Goal: Transaction & Acquisition: Download file/media

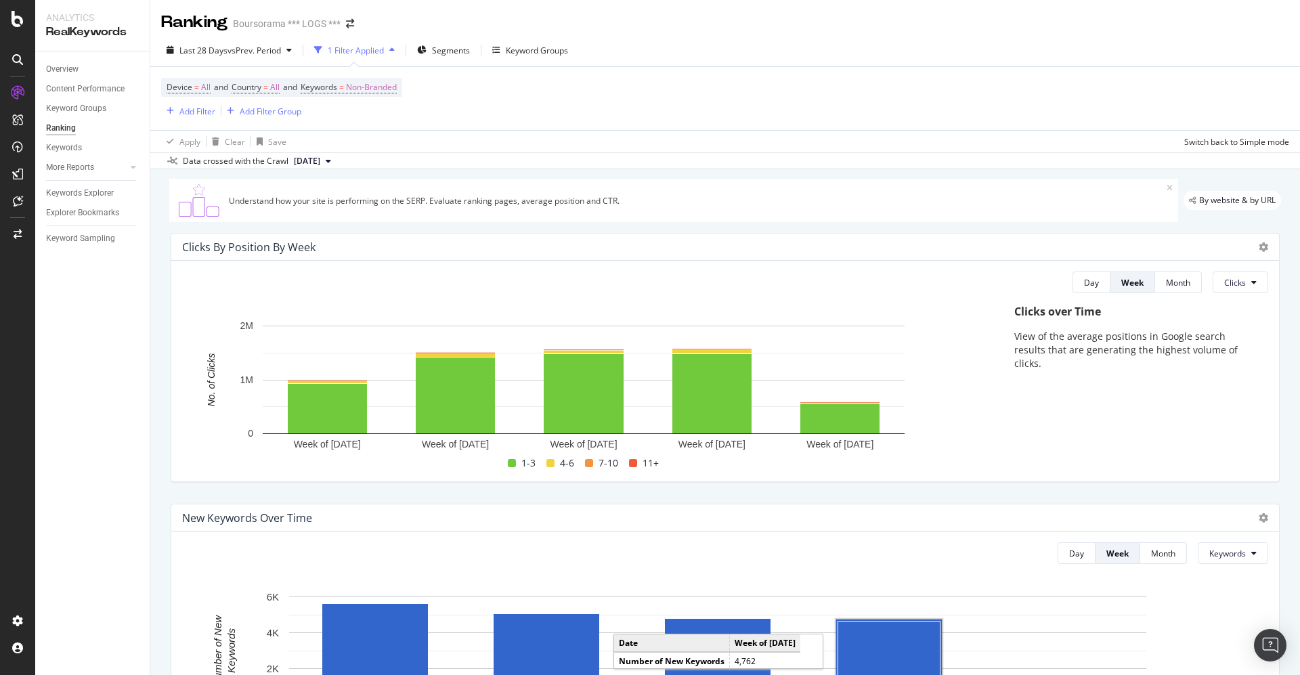
click at [17, 54] on icon at bounding box center [17, 59] width 11 height 11
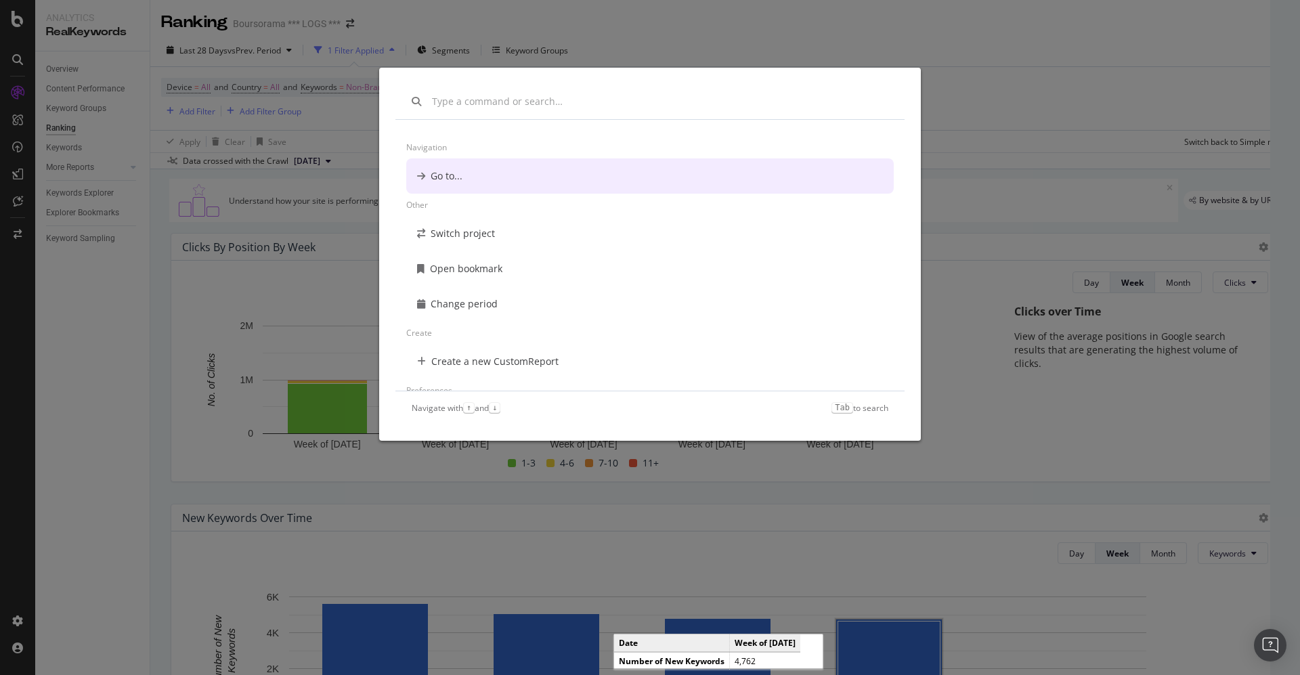
click at [1099, 47] on div "Navigation Go to... Other Switch project Open bookmark Change period Create Cre…" at bounding box center [650, 337] width 1300 height 675
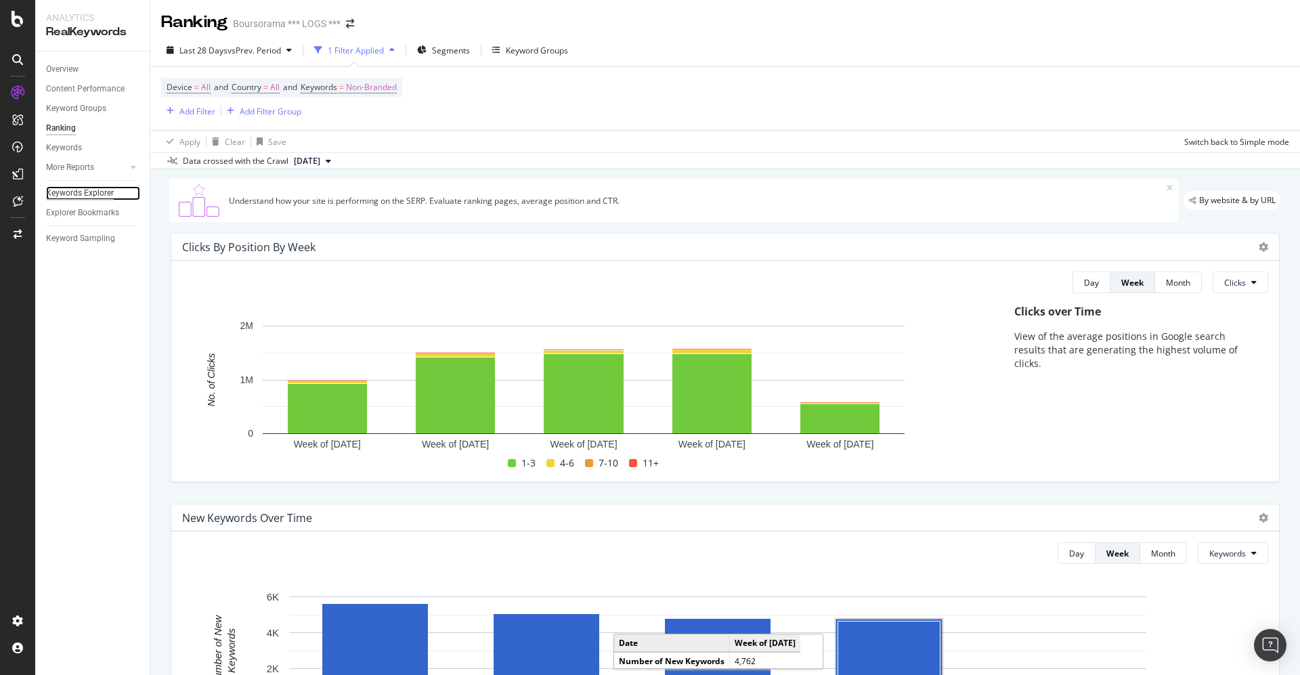
click at [80, 189] on div "Keywords Explorer" at bounding box center [80, 193] width 68 height 14
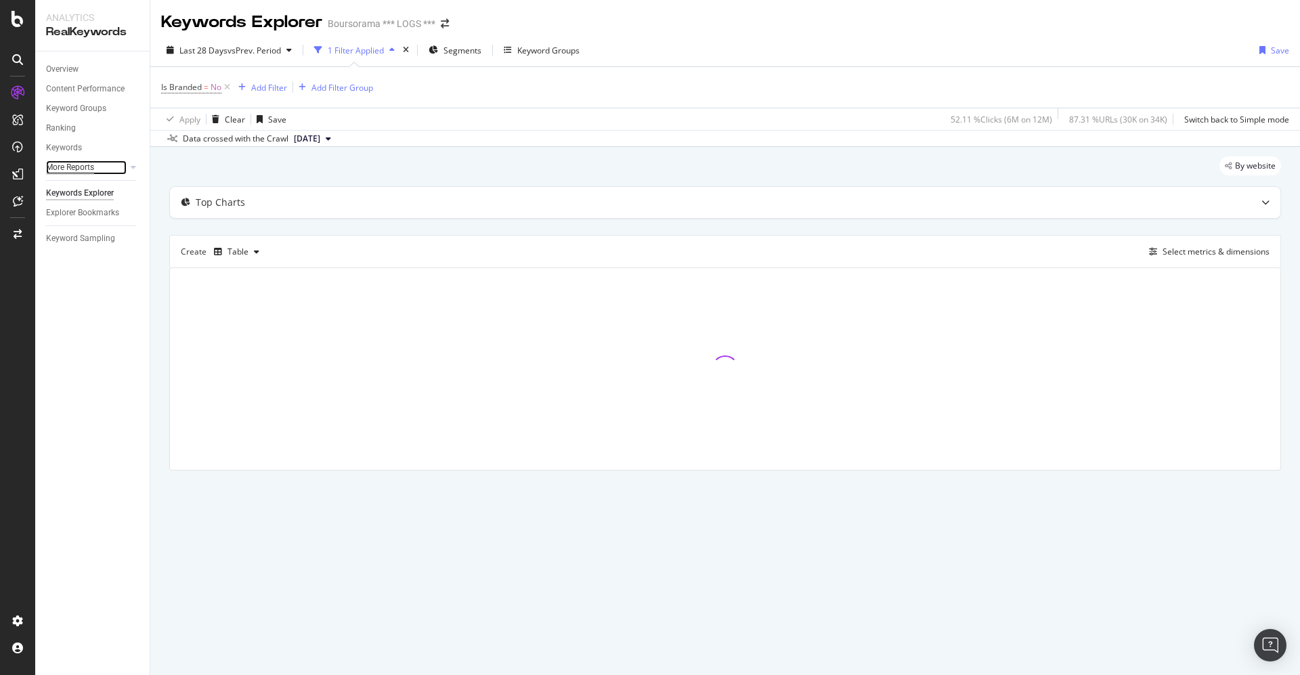
click at [72, 168] on div "More Reports" at bounding box center [70, 167] width 48 height 14
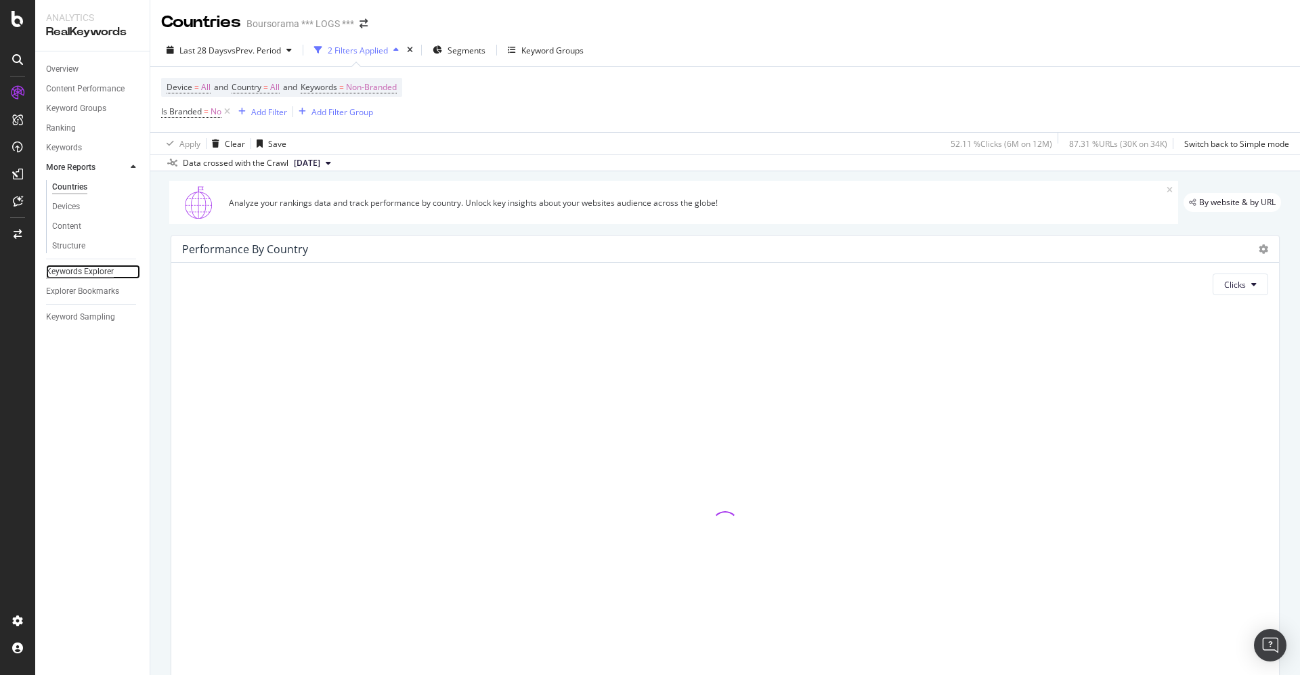
click at [64, 268] on div "Keywords Explorer" at bounding box center [80, 272] width 68 height 14
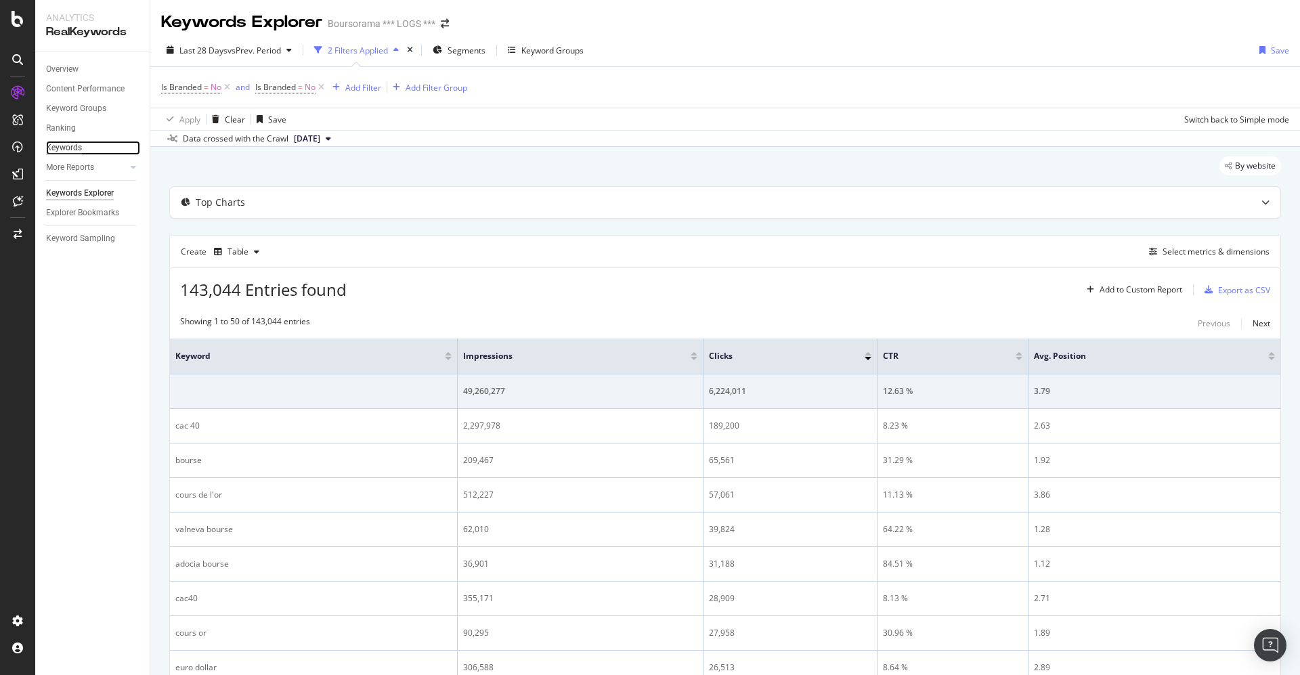
click at [68, 147] on div "Keywords" at bounding box center [64, 148] width 36 height 14
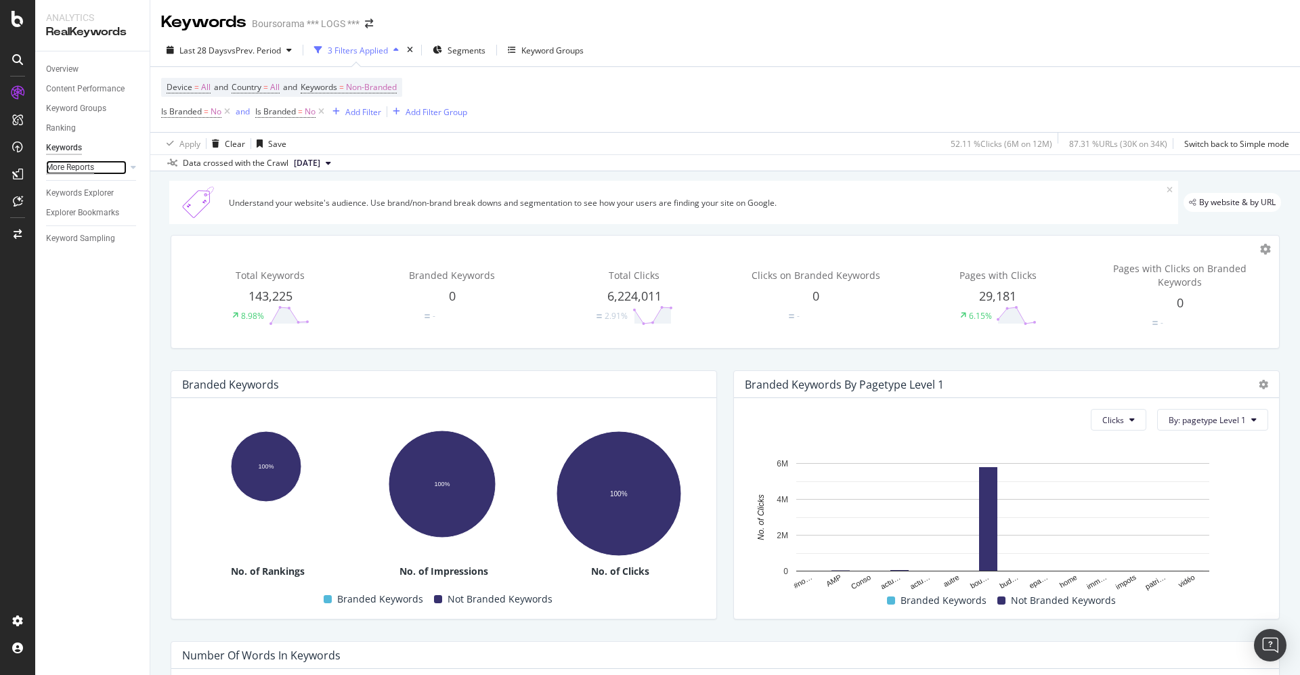
click at [65, 168] on div "More Reports" at bounding box center [70, 167] width 48 height 14
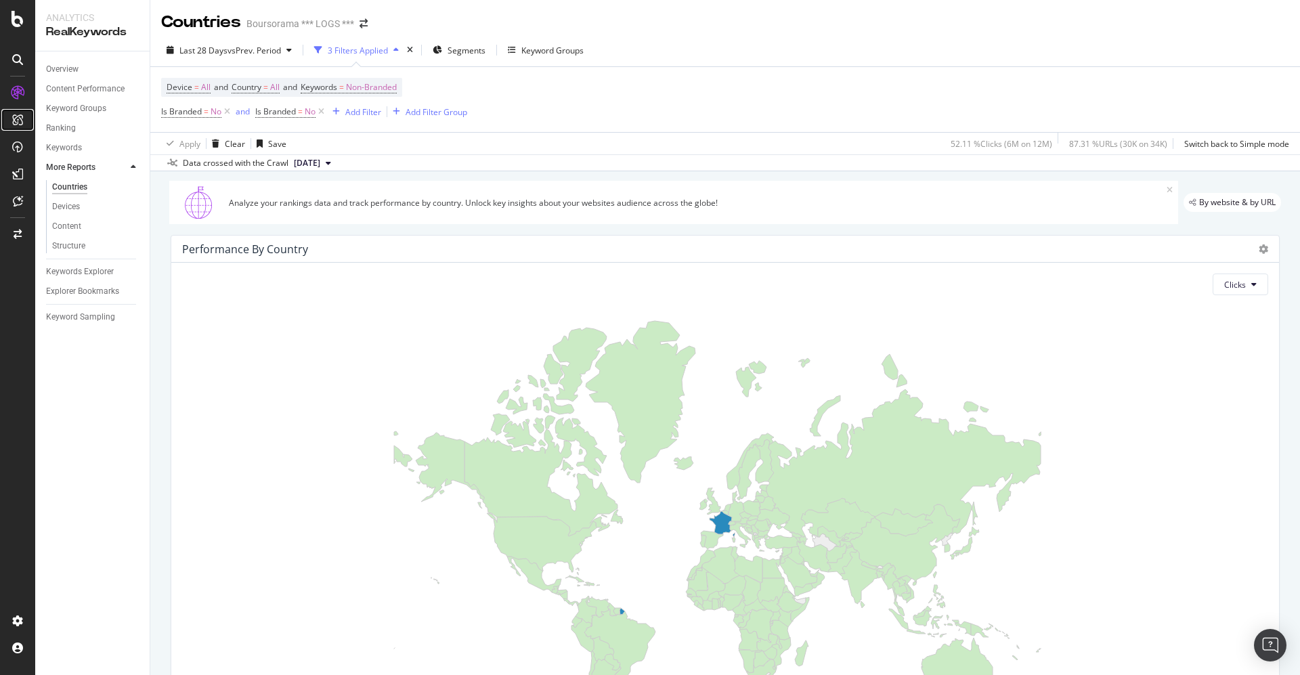
click at [20, 119] on icon at bounding box center [17, 119] width 11 height 11
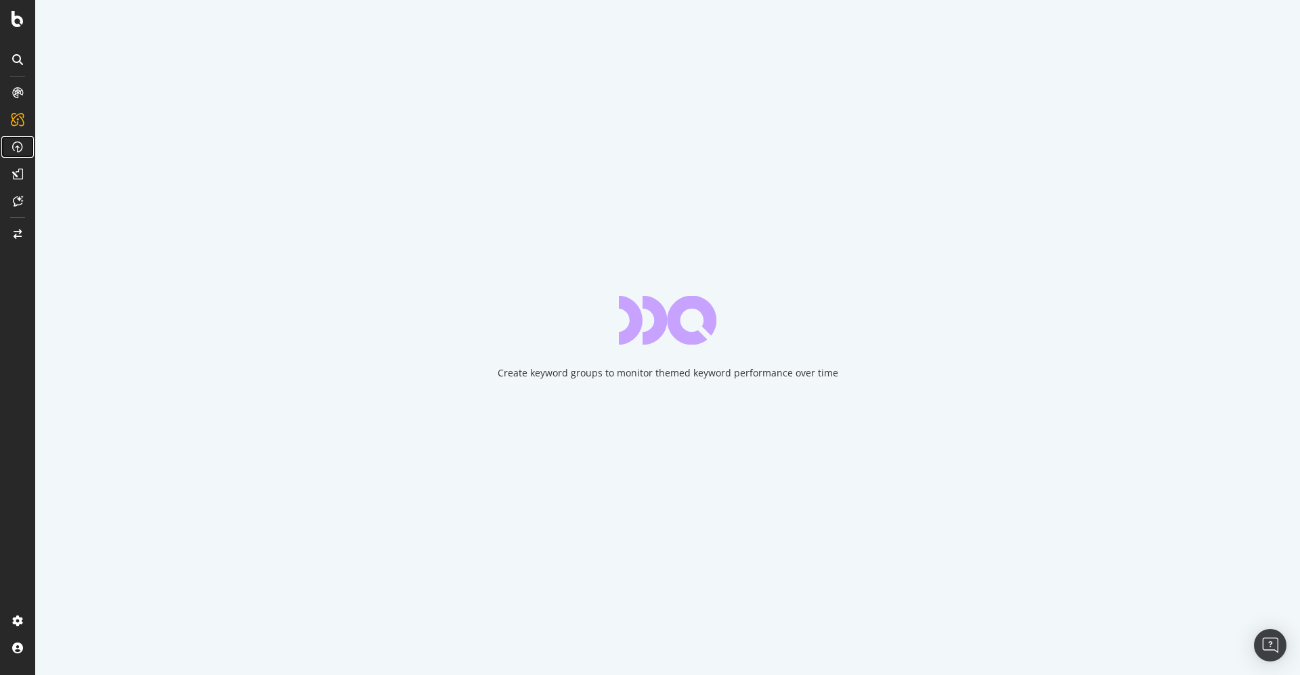
click at [20, 146] on icon at bounding box center [17, 146] width 11 height 11
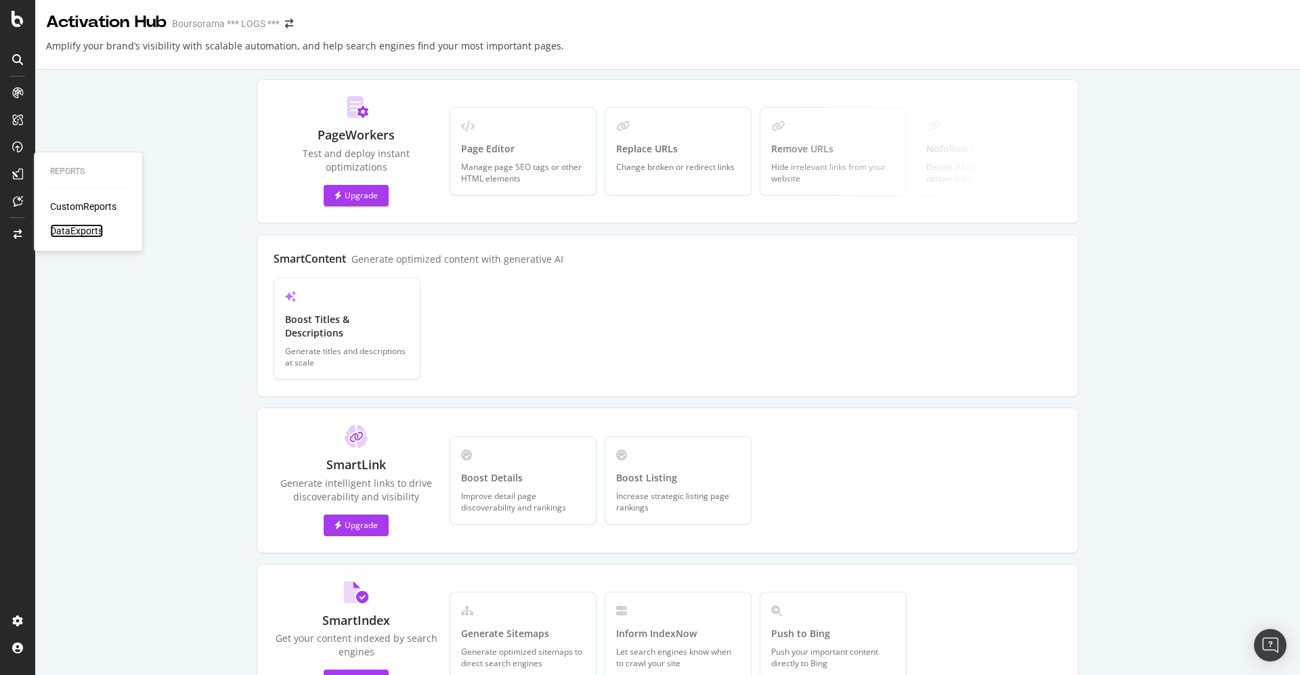
click at [71, 230] on div "DataExports" at bounding box center [76, 231] width 53 height 14
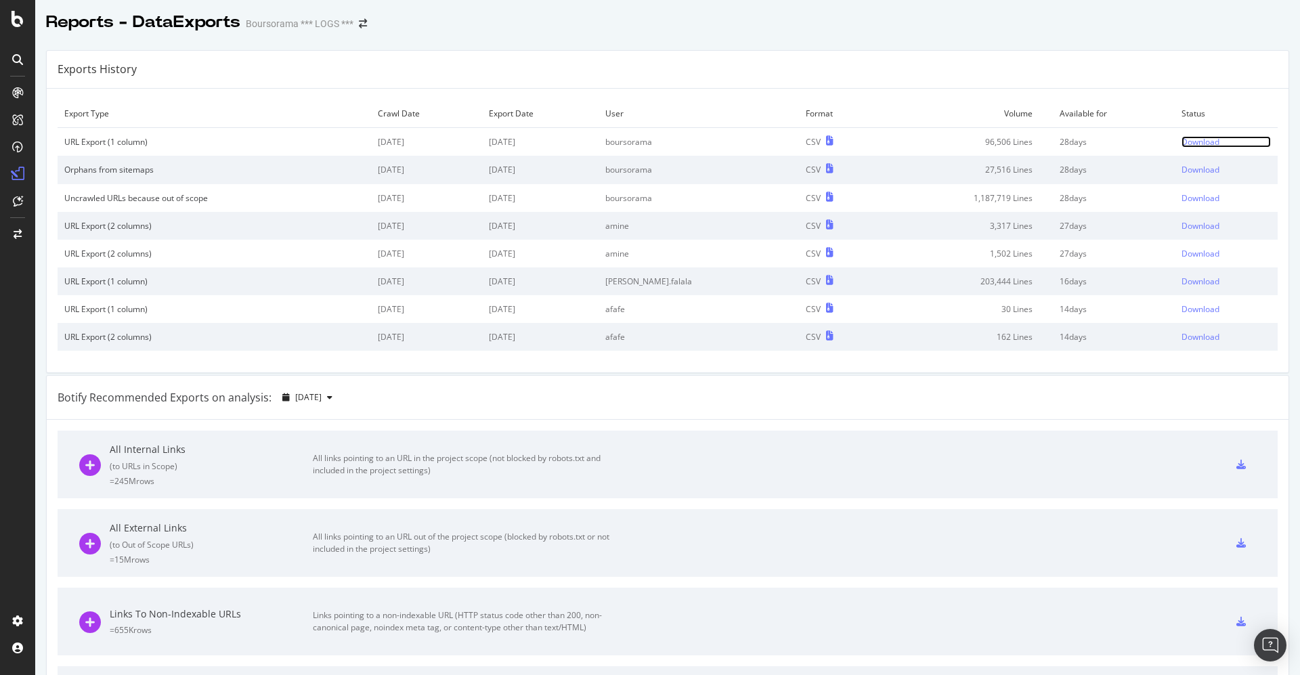
click at [1181, 139] on div "Download" at bounding box center [1200, 142] width 38 height 12
